Goal: Obtain resource: Obtain resource

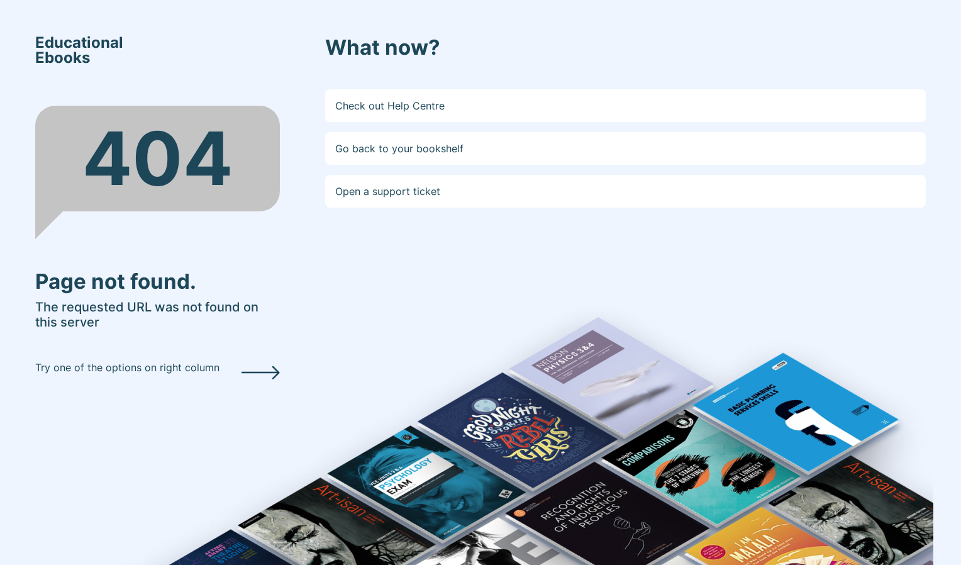
click at [419, 157] on link "Go back to your bookshelf" at bounding box center [625, 148] width 601 height 33
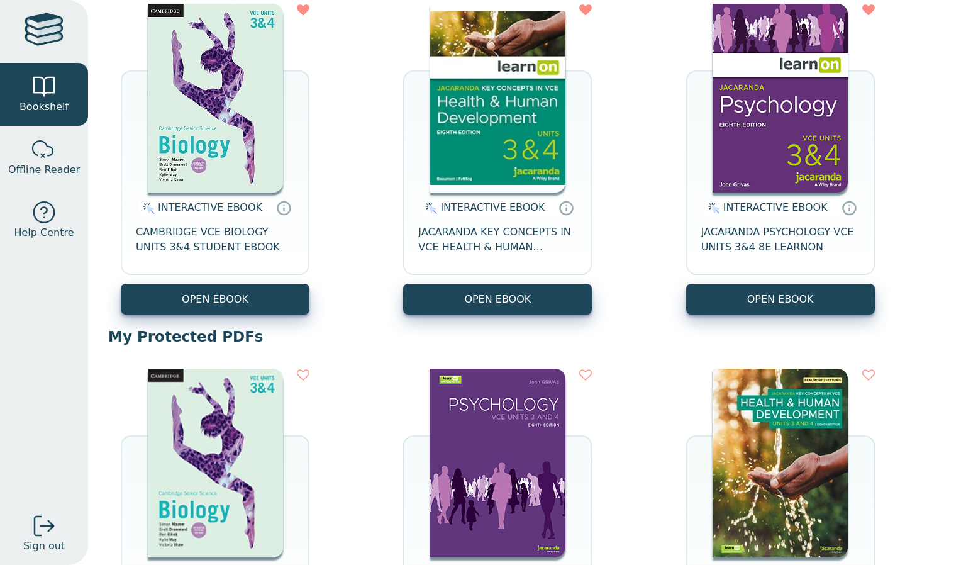
scroll to position [172, 0]
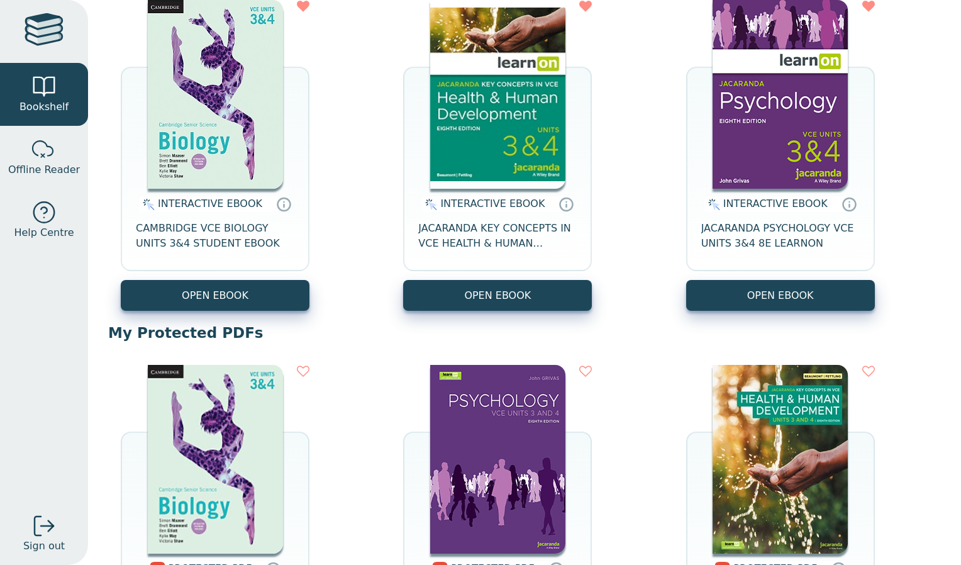
click at [745, 297] on button "OPEN EBOOK" at bounding box center [780, 295] width 189 height 31
